Goal: Task Accomplishment & Management: Manage account settings

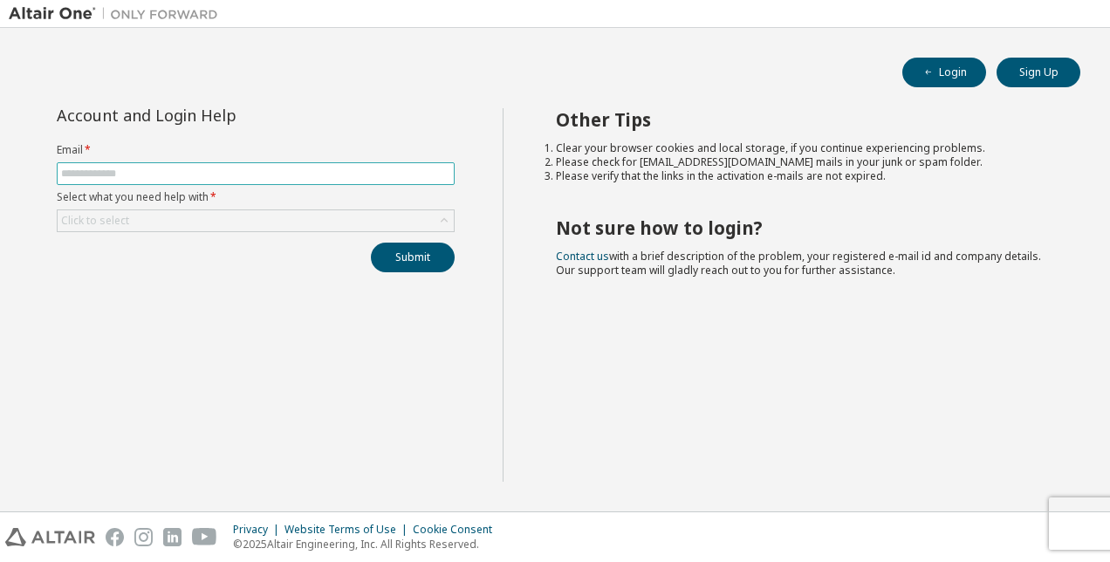
click at [270, 175] on input "text" at bounding box center [255, 174] width 389 height 14
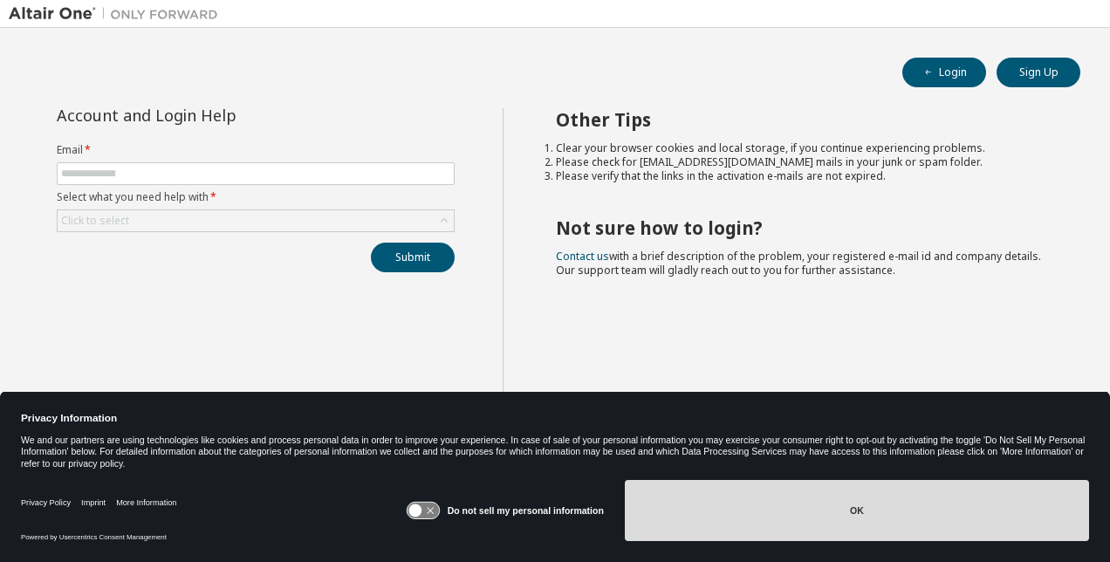
click at [859, 520] on button "OK" at bounding box center [857, 510] width 464 height 61
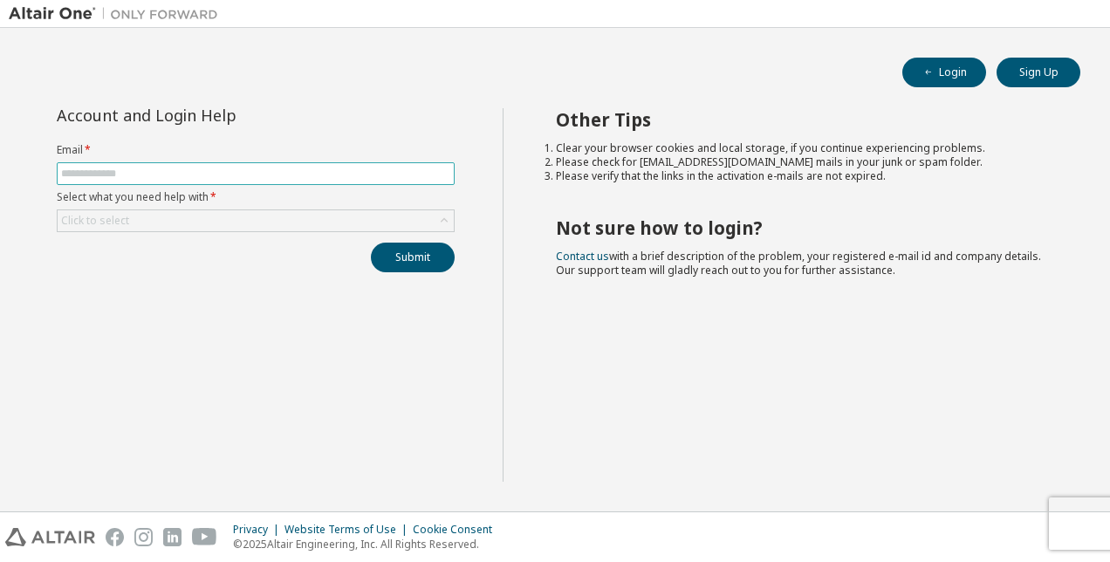
click at [241, 172] on input "text" at bounding box center [255, 174] width 389 height 14
type input "**********"
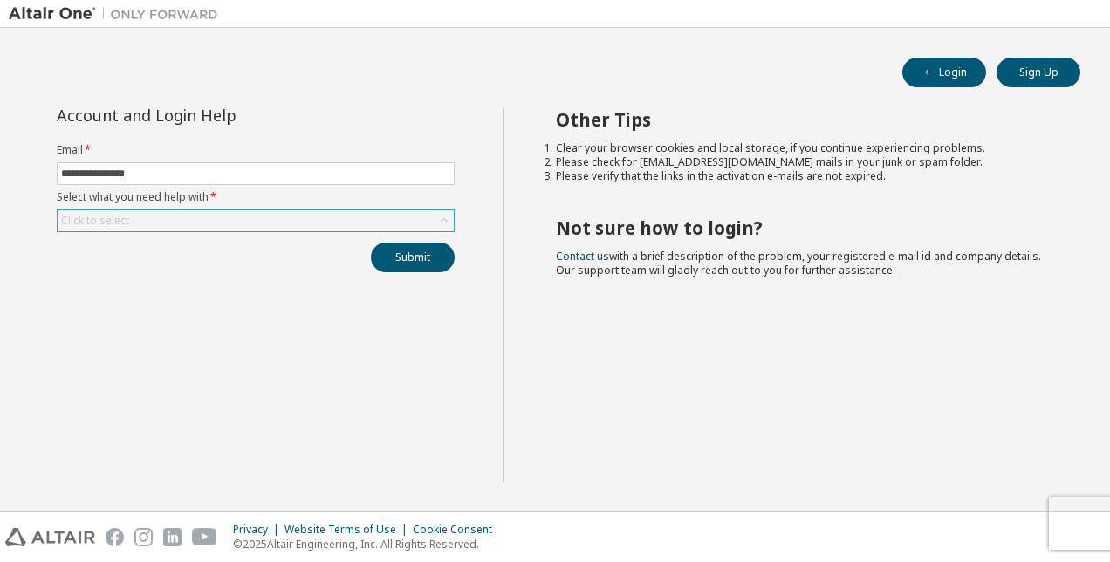
click at [184, 224] on div "Click to select" at bounding box center [256, 220] width 396 height 21
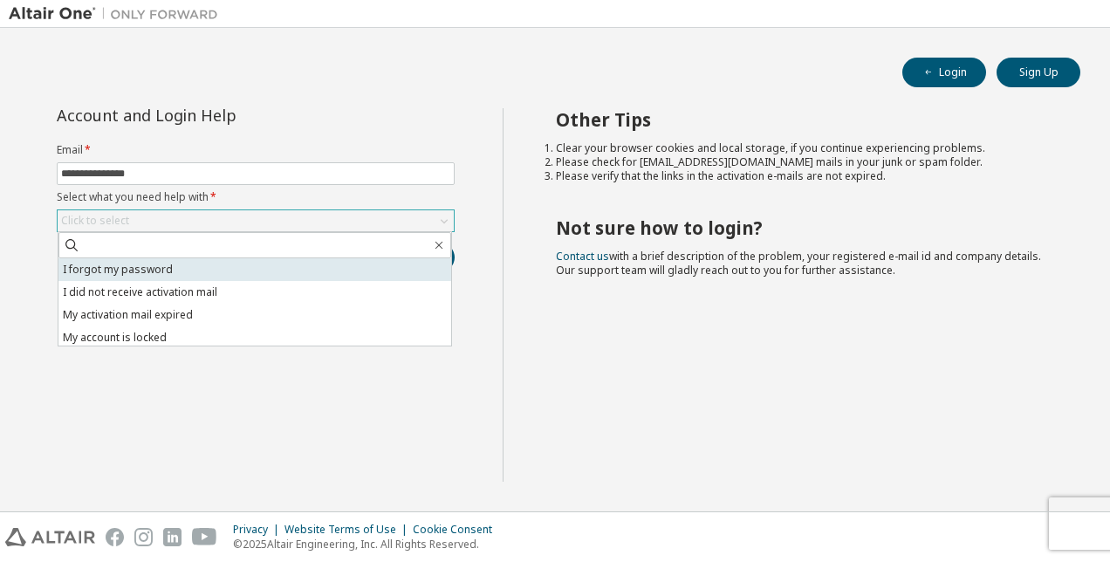
click at [153, 273] on li "I forgot my password" at bounding box center [254, 269] width 393 height 23
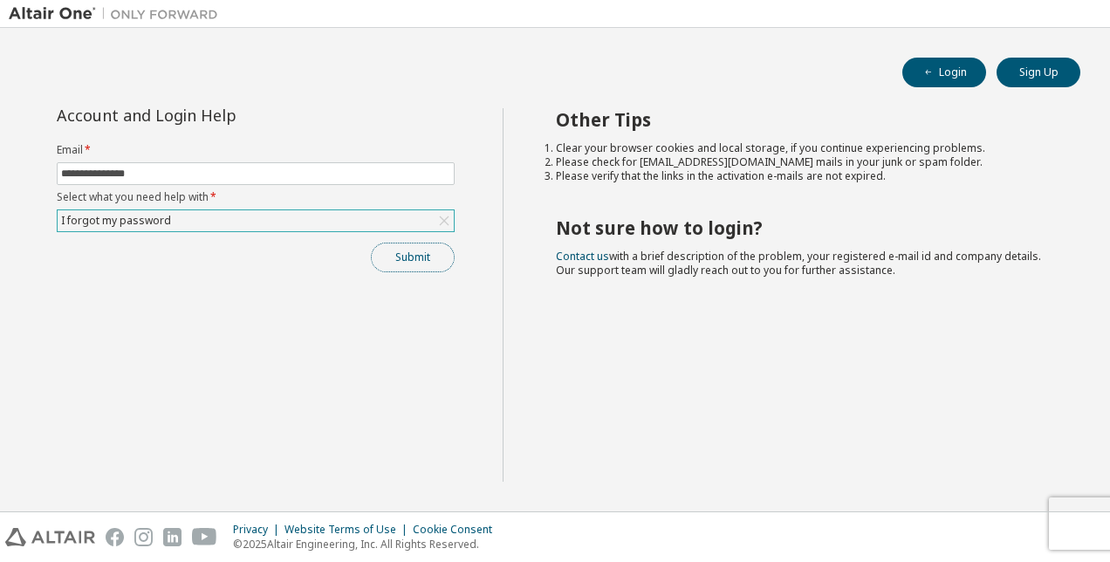
click at [412, 263] on button "Submit" at bounding box center [413, 258] width 84 height 30
